Goal: Task Accomplishment & Management: Use online tool/utility

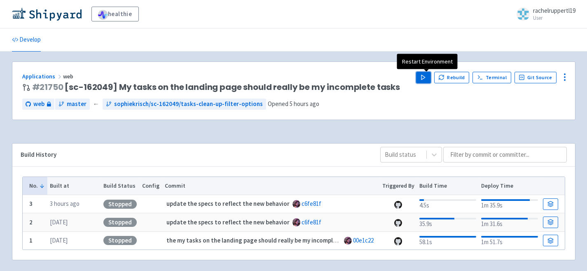
click at [423, 79] on button "Play" at bounding box center [423, 78] width 15 height 12
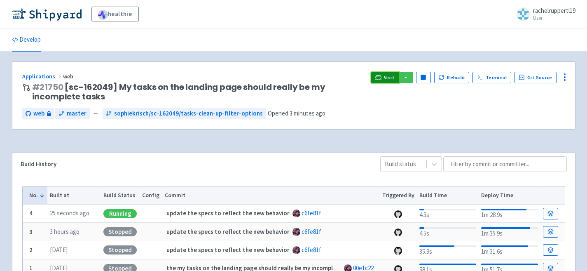
click at [381, 77] on icon at bounding box center [378, 77] width 6 height 6
